Goal: Task Accomplishment & Management: Manage account settings

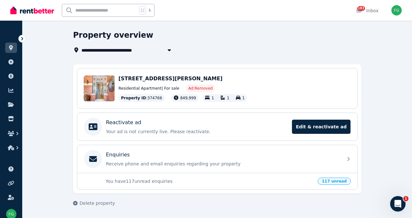
scroll to position [29, 0]
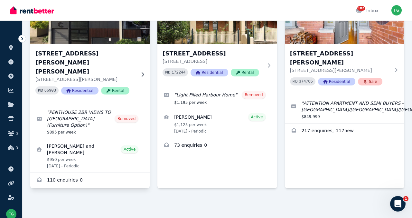
scroll to position [910, 0]
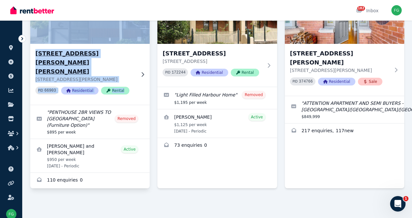
click at [75, 49] on h3 "[STREET_ADDRESS][PERSON_NAME][PERSON_NAME]" at bounding box center [85, 62] width 100 height 27
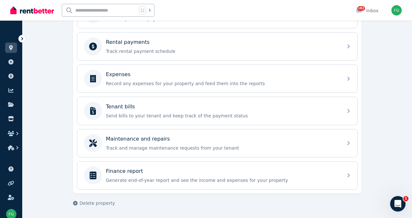
scroll to position [275, 0]
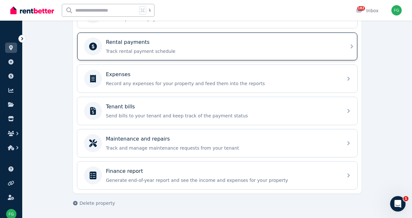
click at [168, 46] on div "Rental payments" at bounding box center [222, 42] width 233 height 8
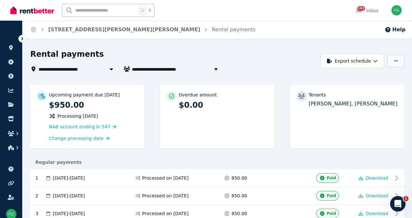
click at [391, 67] on button "button" at bounding box center [396, 61] width 17 height 12
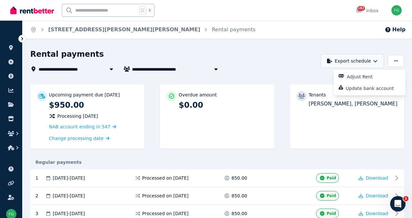
click at [373, 63] on icon "button" at bounding box center [375, 61] width 5 height 5
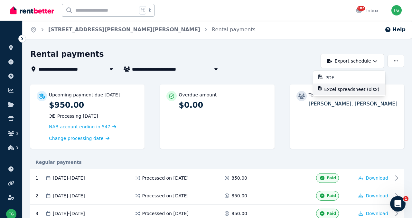
click at [335, 92] on p "Excel spreadsheet (xlsx)" at bounding box center [354, 89] width 60 height 6
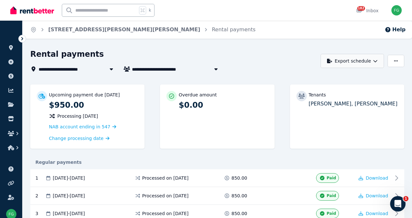
click at [373, 63] on icon "button" at bounding box center [375, 61] width 5 height 5
